Goal: Transaction & Acquisition: Purchase product/service

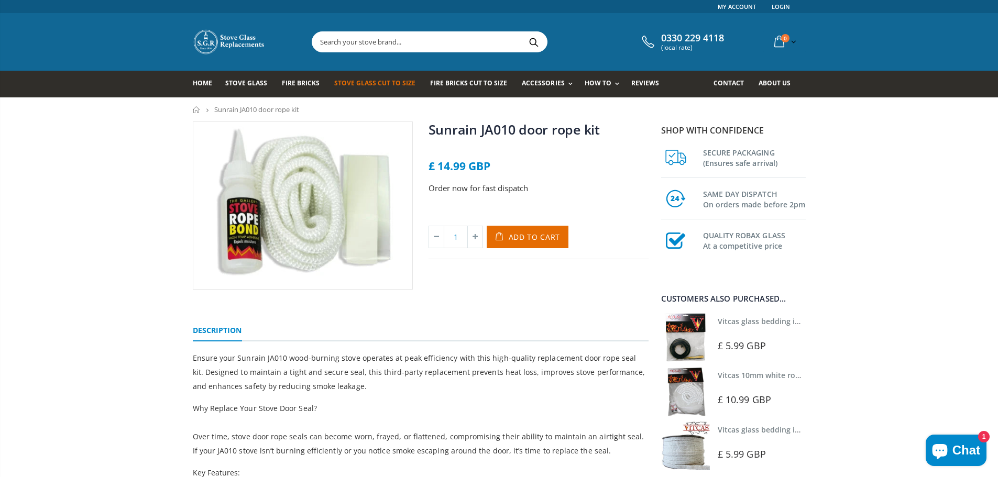
click at [377, 82] on span "Stove Glass Cut To Size" at bounding box center [374, 83] width 81 height 9
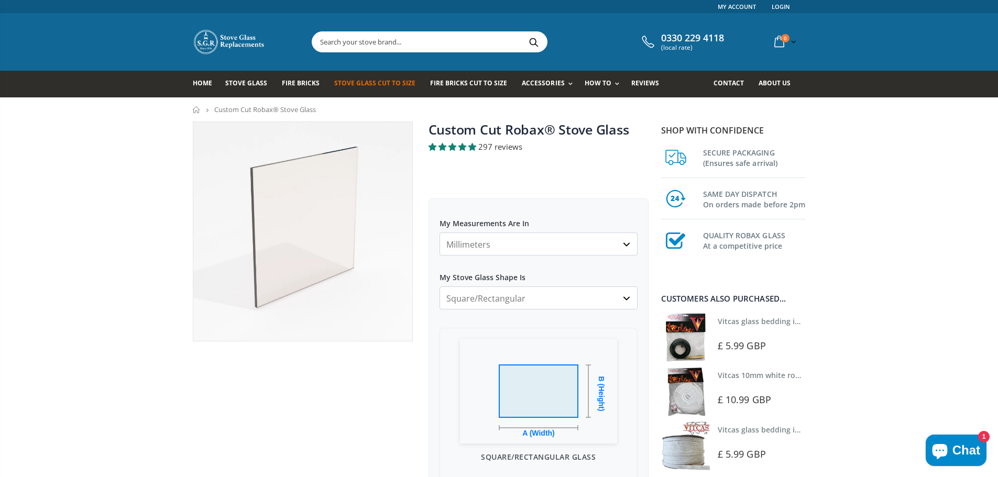
click at [963, 445] on span "Chat" at bounding box center [966, 451] width 28 height 16
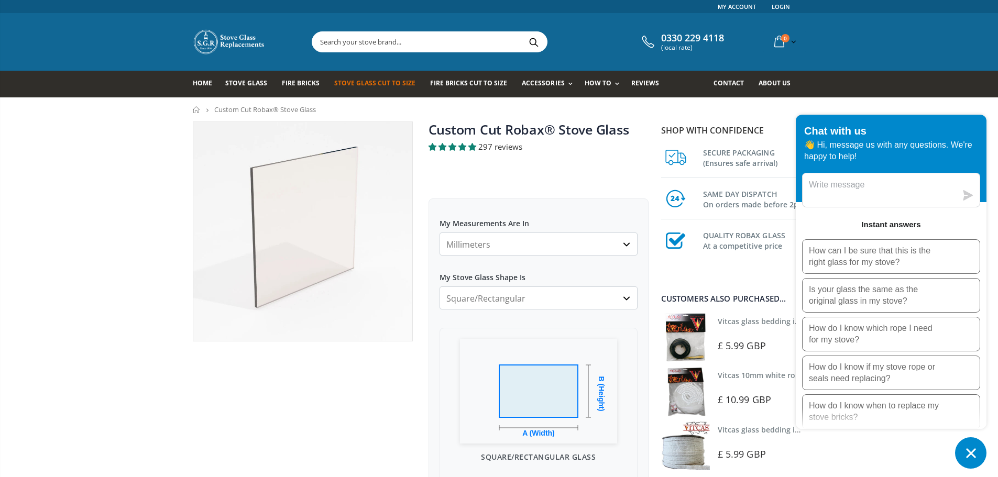
click at [902, 117] on div "Chat with us 👋 Hi, message us with any questions. We're happy to help!" at bounding box center [891, 158] width 191 height 87
click at [974, 447] on icon "Chat window" at bounding box center [971, 453] width 16 height 16
